Goal: Information Seeking & Learning: Learn about a topic

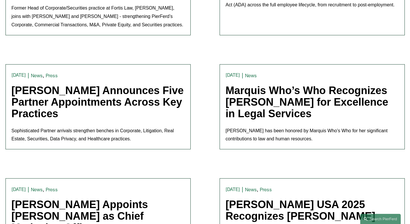
scroll to position [550, 0]
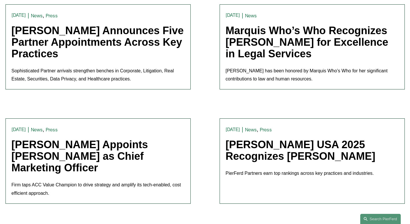
click at [273, 147] on link "[PERSON_NAME] USA 2025 Recognizes [PERSON_NAME]" at bounding box center [301, 150] width 150 height 23
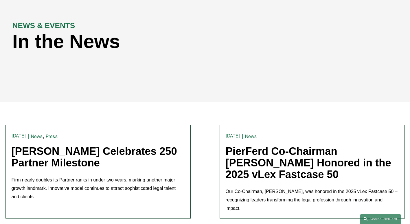
scroll to position [58, 0]
click at [80, 154] on link "[PERSON_NAME] Celebrates 250 Partner Milestone" at bounding box center [95, 157] width 166 height 23
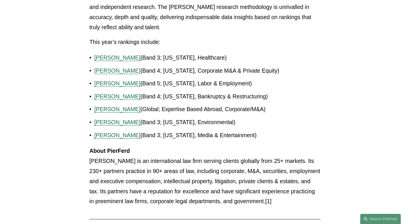
scroll to position [203, 0]
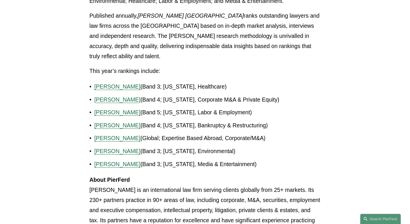
click at [110, 96] on span "[PERSON_NAME]" at bounding box center [117, 99] width 46 height 6
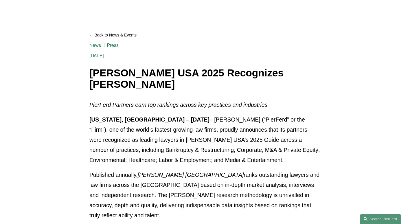
scroll to position [0, 0]
